Goal: Use online tool/utility: Use online tool/utility

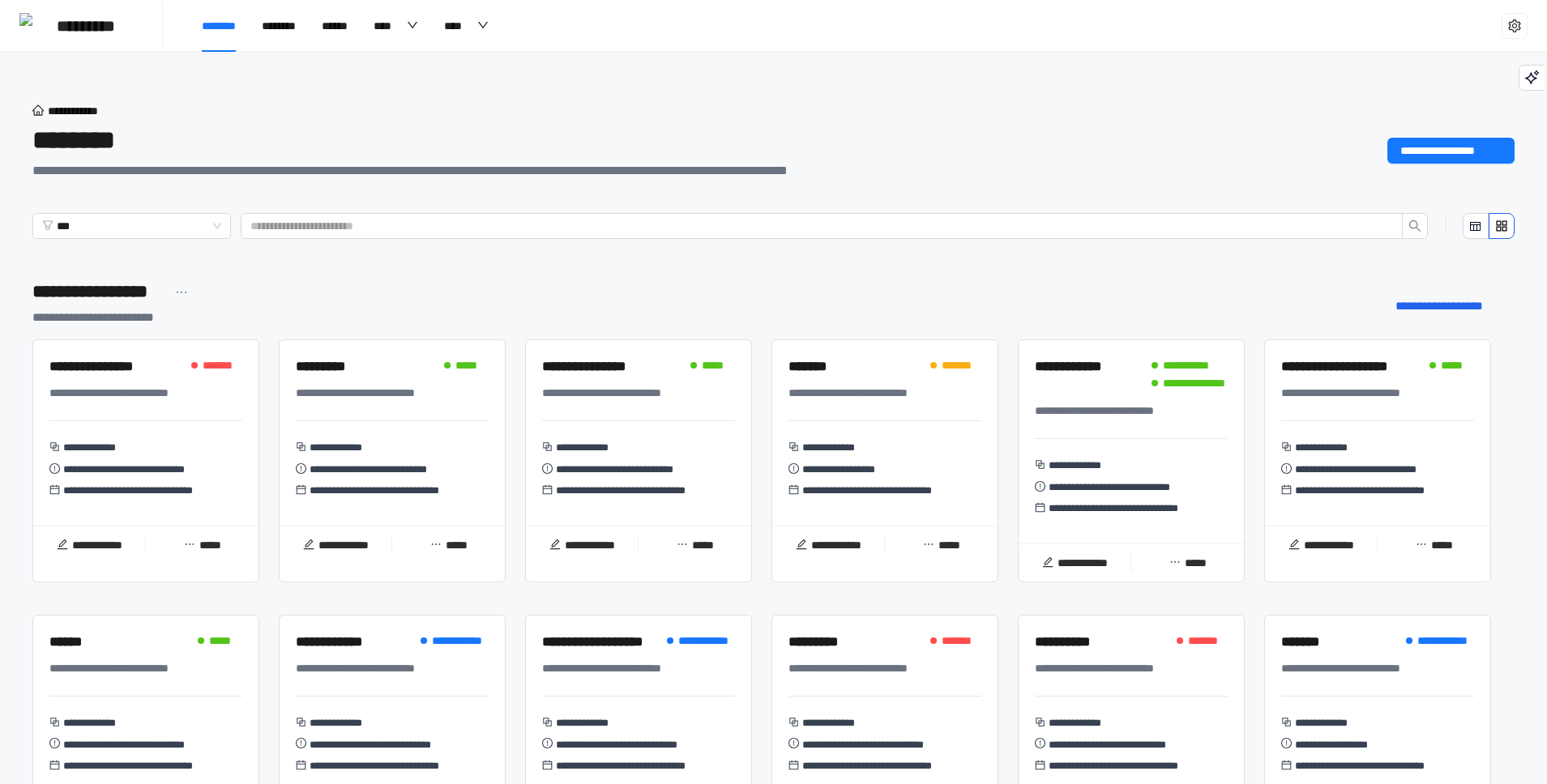
click at [635, 503] on div "**********" at bounding box center [639, 492] width 193 height 20
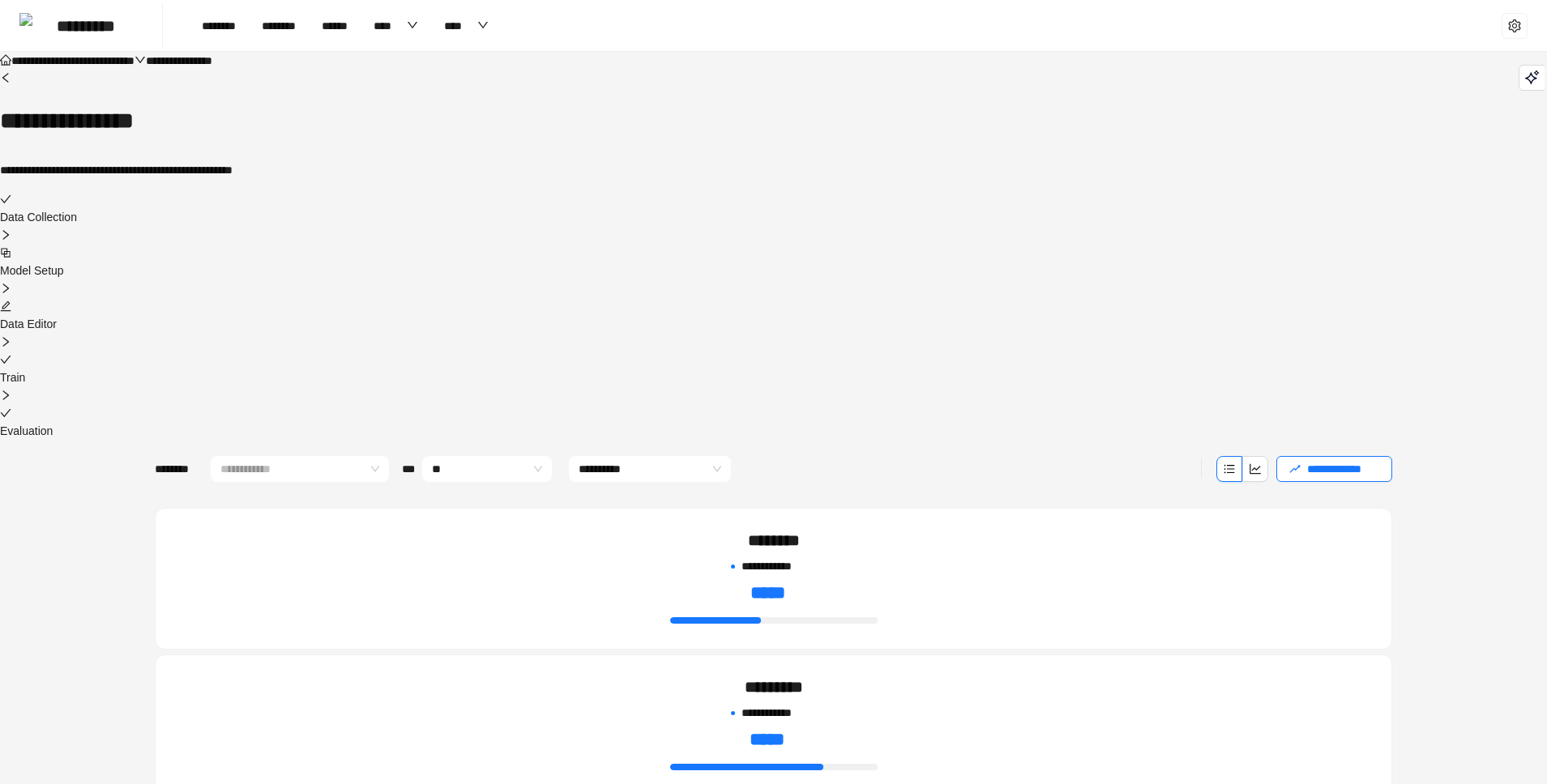
click at [11, 247] on icon "block" at bounding box center [6, 253] width 11 height 11
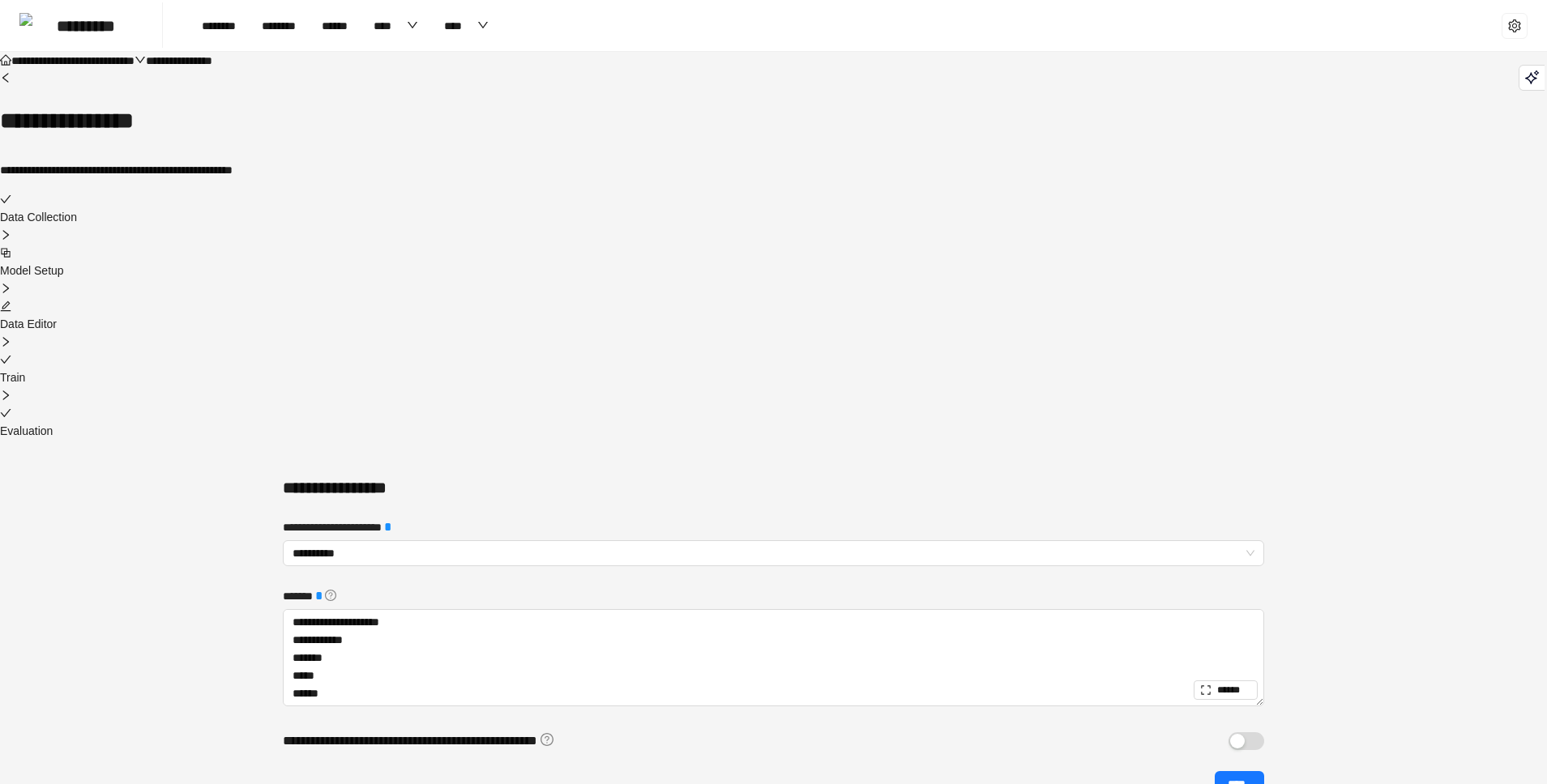
click at [791, 298] on div at bounding box center [773, 306] width 1547 height 18
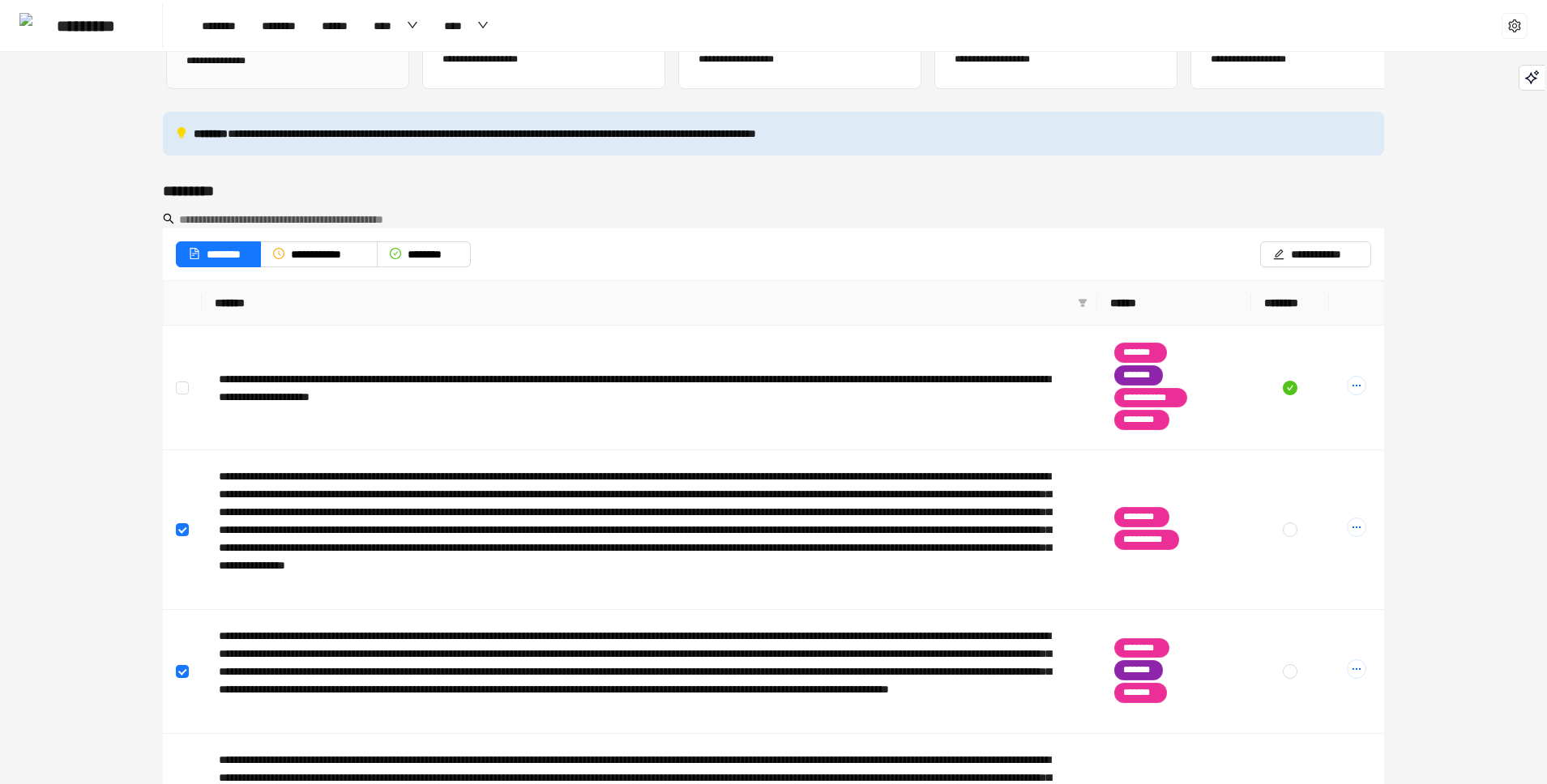
scroll to position [223, 0]
